Goal: Navigation & Orientation: Find specific page/section

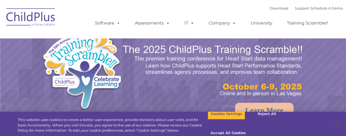
select select "MEDIUM"
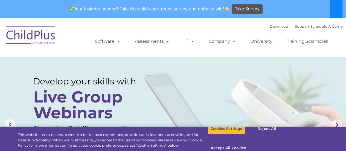
click at [335, 10] on icon at bounding box center [336, 9] width 4 height 4
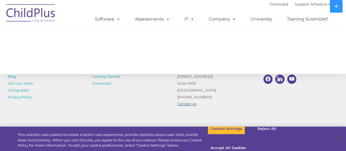
scroll to position [662, 0]
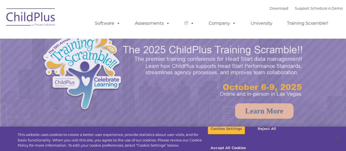
select select "MEDIUM"
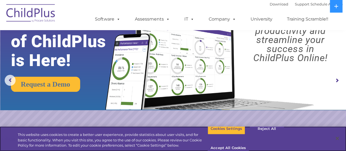
scroll to position [28, 0]
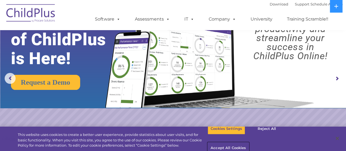
click at [249, 142] on button "Accept All Cookies" at bounding box center [227, 147] width 41 height 11
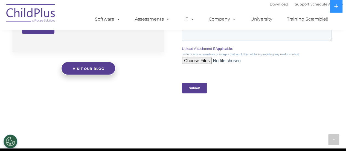
scroll to position [547, 0]
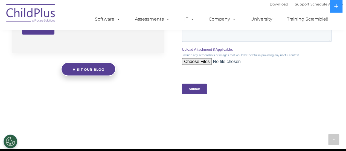
click at [38, 12] on img at bounding box center [31, 13] width 55 height 27
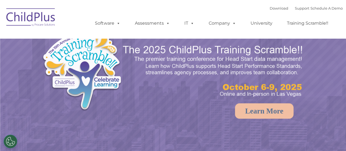
select select "MEDIUM"
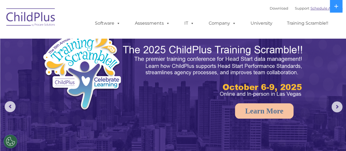
click at [318, 8] on link "Schedule A Demo" at bounding box center [326, 8] width 32 height 4
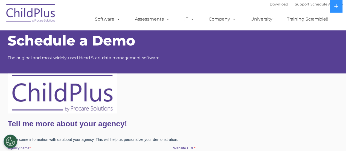
scroll to position [1, 0]
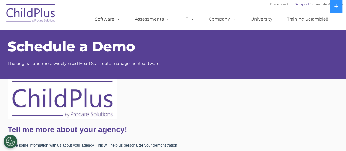
click at [295, 2] on link "Support" at bounding box center [302, 4] width 14 height 4
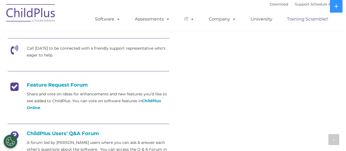
scroll to position [181, 0]
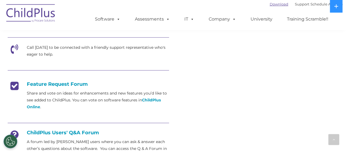
click at [273, 5] on link "Download" at bounding box center [279, 4] width 19 height 4
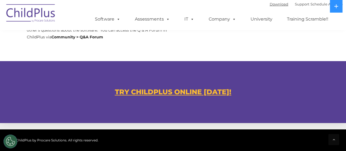
scroll to position [300, 0]
